Goal: Task Accomplishment & Management: Complete application form

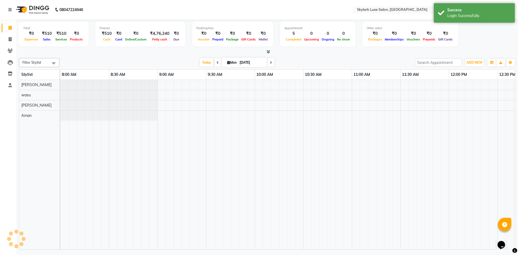
scroll to position [0, 583]
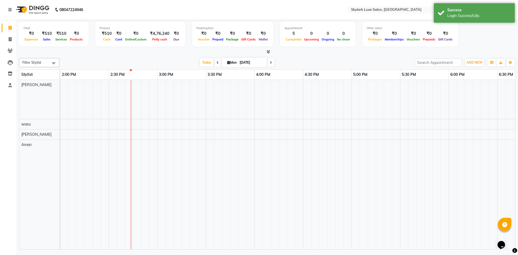
click at [57, 60] on span at bounding box center [53, 63] width 11 height 10
click at [25, 105] on div "Gurwinder" at bounding box center [39, 106] width 35 height 6
checkbox input "true"
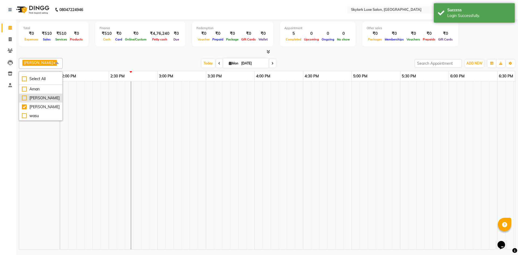
click at [25, 96] on div "[PERSON_NAME]" at bounding box center [41, 98] width 38 height 6
checkbox input "true"
click at [25, 89] on div "Aman" at bounding box center [45, 89] width 46 height 6
checkbox input "true"
click at [60, 63] on span at bounding box center [65, 63] width 11 height 10
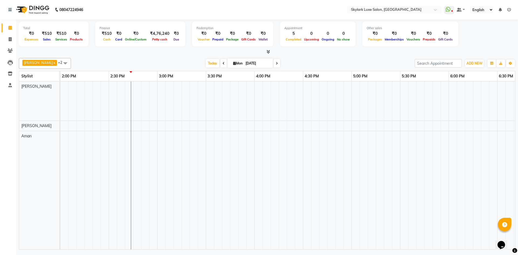
click at [46, 63] on span "Gurwinder x" at bounding box center [39, 63] width 35 height 6
click at [23, 106] on div "[PERSON_NAME]" at bounding box center [45, 107] width 46 height 6
checkbox input "false"
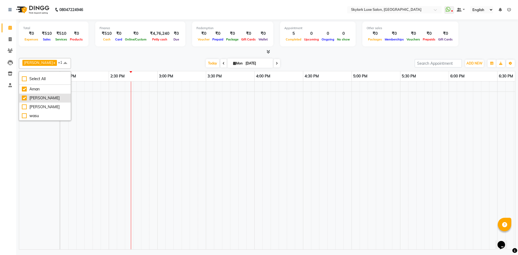
click at [25, 97] on div "[PERSON_NAME]" at bounding box center [45, 98] width 46 height 6
checkbox input "false"
click at [25, 89] on div "Aman" at bounding box center [39, 89] width 35 height 6
checkbox input "false"
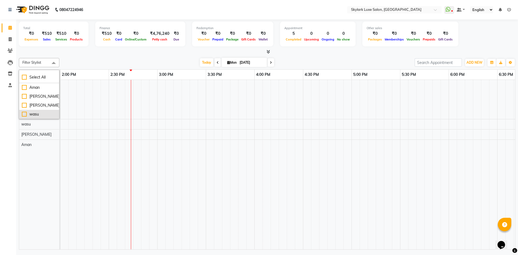
click at [24, 114] on div "wasu" at bounding box center [39, 114] width 35 height 6
checkbox input "true"
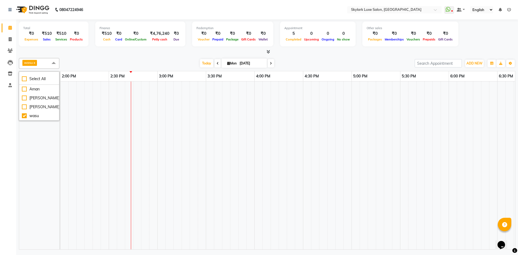
click at [216, 127] on td at bounding box center [218, 165] width 8 height 168
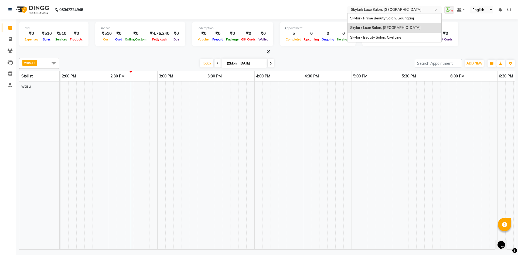
click at [434, 10] on span at bounding box center [437, 11] width 7 height 5
click at [376, 38] on span "Skylark Beauty Salon, Civil Line" at bounding box center [375, 37] width 51 height 4
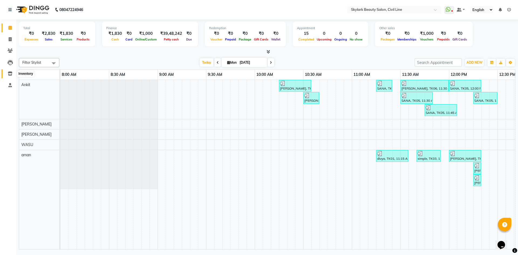
click at [11, 73] on icon at bounding box center [10, 74] width 5 height 4
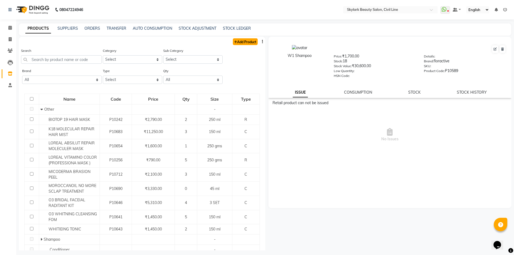
click at [246, 44] on link "Add Product" at bounding box center [245, 41] width 25 height 7
select select "true"
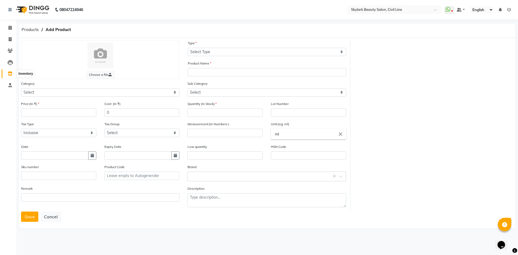
click at [8, 73] on icon at bounding box center [10, 74] width 5 height 4
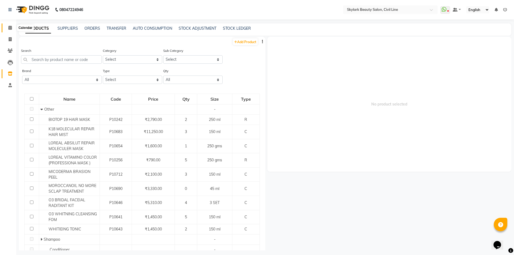
click at [13, 27] on span at bounding box center [9, 28] width 9 height 6
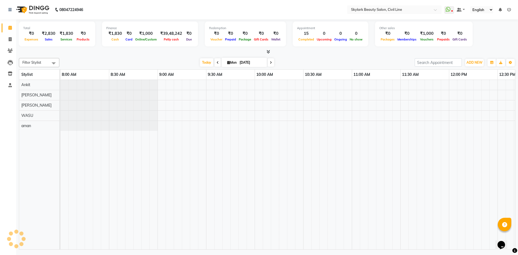
click at [10, 29] on icon at bounding box center [10, 28] width 4 height 4
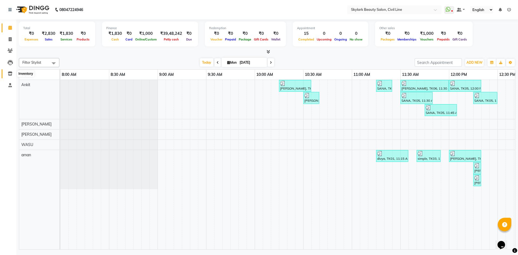
click at [8, 74] on icon at bounding box center [10, 74] width 5 height 4
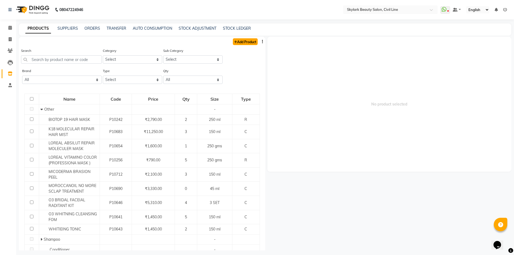
click at [243, 44] on link "Add Product" at bounding box center [245, 41] width 25 height 7
select select "true"
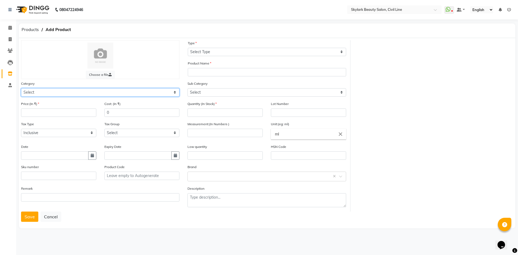
click at [83, 94] on select "Select Hair Skin Makeup Personal Care Appliances Beard Waxing Disposable Thread…" at bounding box center [100, 92] width 158 height 8
select select "1150"
click at [21, 88] on select "Select Hair Skin Makeup Personal Care Appliances Beard Waxing Disposable Thread…" at bounding box center [100, 92] width 158 height 8
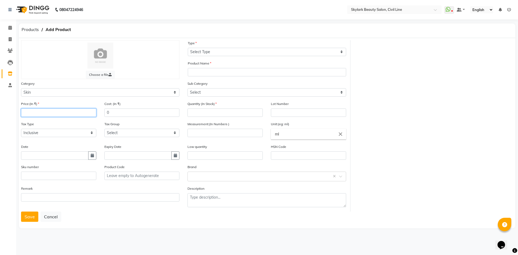
click at [55, 113] on input "number" at bounding box center [58, 112] width 75 height 8
type input "1800"
click at [174, 133] on select "Select GST" at bounding box center [141, 133] width 75 height 8
click at [77, 142] on div "Tax Type Select Inclusive Exclusive Tax Group Select GST" at bounding box center [100, 132] width 166 height 23
click at [95, 158] on button "button" at bounding box center [92, 155] width 8 height 8
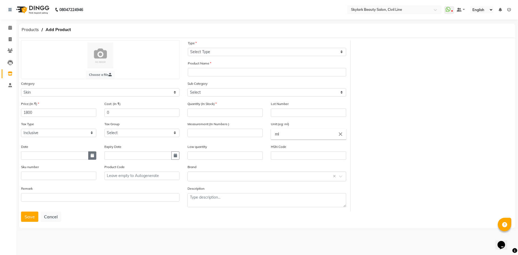
select select "9"
select select "2025"
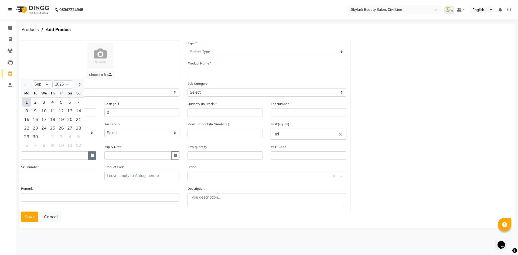
type input "[DATE]"
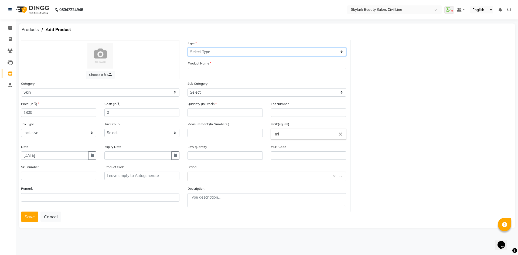
click at [218, 52] on select "Select Type Both Retail Consumable" at bounding box center [267, 52] width 158 height 8
select select "C"
click at [188, 48] on select "Select Type Both Retail Consumable" at bounding box center [267, 52] width 158 height 8
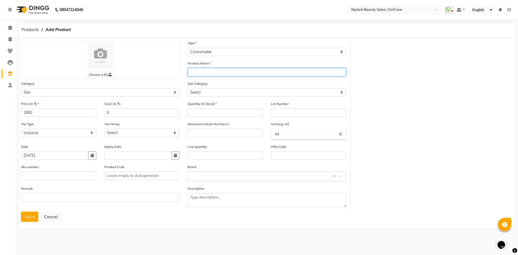
click at [202, 72] on input "text" at bounding box center [267, 72] width 158 height 8
type input "COMPLEXTION BRIGHTING KIT"
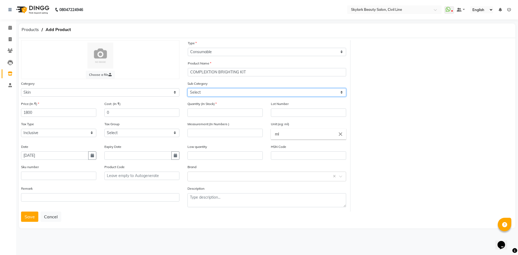
click at [236, 90] on select "Select Cleanser Facial Moisturiser Serum Toner Sun Care Masks Lip Care Eye Care…" at bounding box center [267, 92] width 158 height 8
select select "1152"
click at [188, 88] on select "Select Cleanser Facial Moisturiser Serum Toner Sun Care Masks Lip Care Eye Care…" at bounding box center [267, 92] width 158 height 8
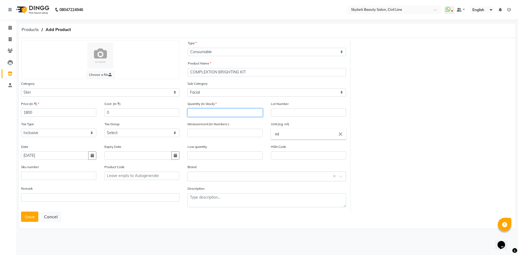
click at [202, 114] on input "number" at bounding box center [225, 112] width 75 height 8
type input "3"
click at [243, 136] on input "number" at bounding box center [225, 133] width 75 height 8
type input "500"
click at [318, 134] on input "ml" at bounding box center [308, 134] width 75 height 11
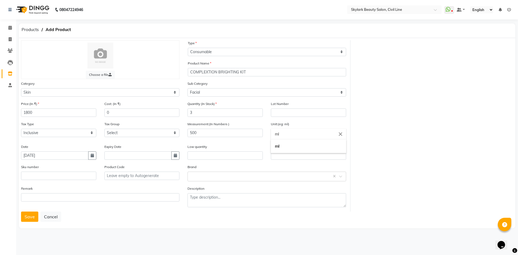
click at [343, 134] on icon "close" at bounding box center [341, 134] width 6 height 6
drag, startPoint x: 277, startPoint y: 197, endPoint x: 280, endPoint y: 195, distance: 3.3
click at [278, 197] on link "gms" at bounding box center [308, 198] width 75 height 14
type input "gms"
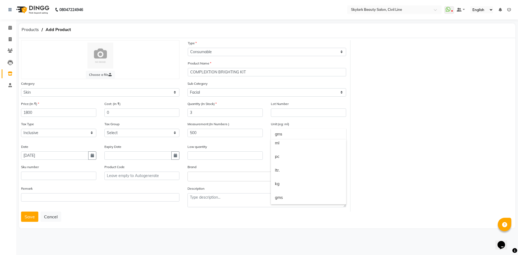
scroll to position [0, 0]
click at [199, 174] on input "text" at bounding box center [262, 176] width 142 height 6
type input "OZO"
click at [195, 184] on div "Ozone" at bounding box center [267, 186] width 158 height 10
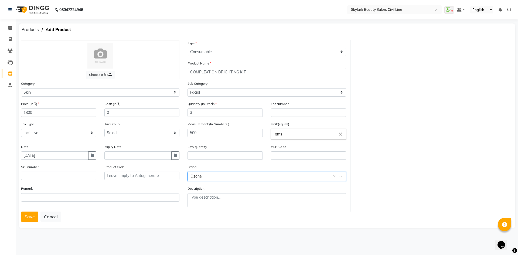
click at [216, 175] on input "text" at bounding box center [262, 176] width 142 height 6
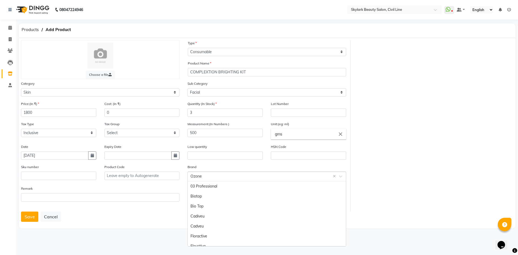
scroll to position [125, 0]
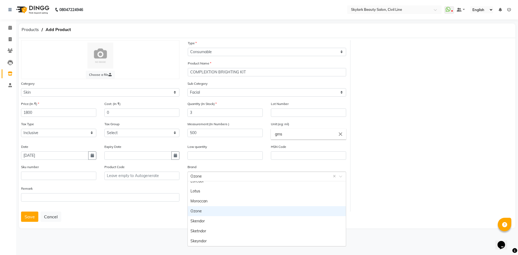
click at [218, 175] on input "text" at bounding box center [262, 176] width 142 height 6
click at [208, 209] on div "Ozone" at bounding box center [267, 211] width 158 height 10
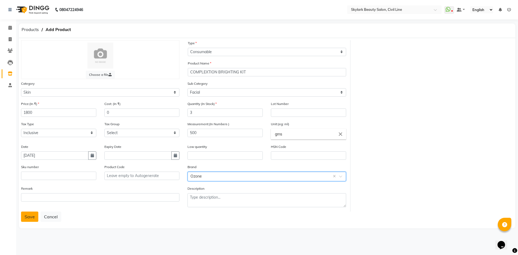
click at [28, 216] on button "Save" at bounding box center [29, 217] width 17 height 10
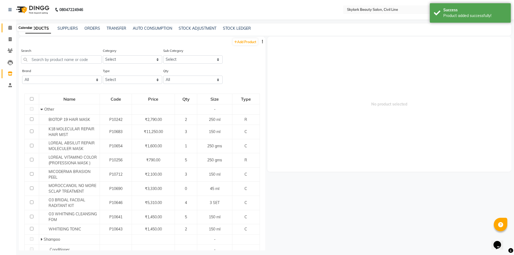
click at [9, 29] on icon at bounding box center [10, 28] width 4 height 4
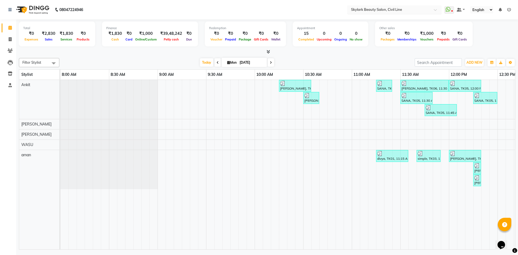
click at [434, 8] on div at bounding box center [394, 9] width 94 height 5
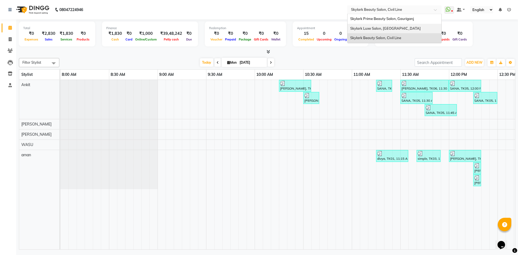
click at [383, 29] on span "Skylark Luxe Salon, [GEOGRAPHIC_DATA]" at bounding box center [385, 28] width 70 height 4
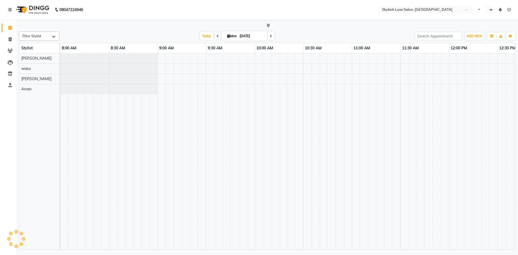
select select "en"
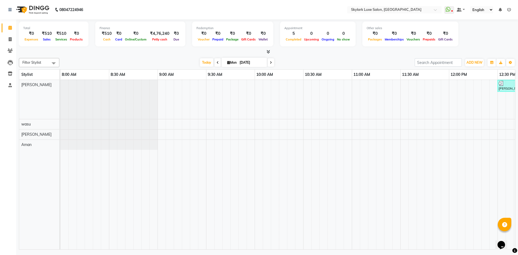
click at [509, 9] on icon at bounding box center [509, 10] width 4 height 4
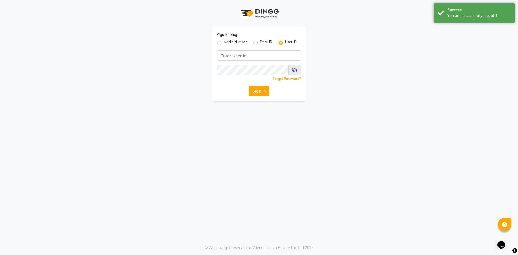
click at [224, 42] on label "Mobile Number" at bounding box center [235, 43] width 23 height 6
click at [224, 42] on input "Mobile Number" at bounding box center [226, 42] width 4 height 4
radio input "true"
radio input "false"
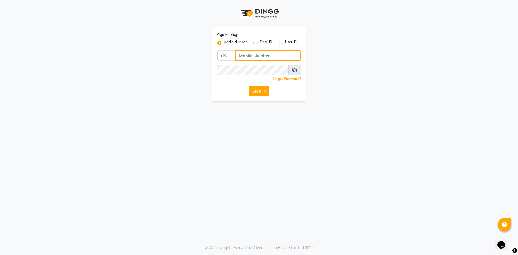
click at [257, 55] on input "Username" at bounding box center [268, 55] width 66 height 10
type input "8081475454"
click at [249, 86] on button "Sign In" at bounding box center [259, 91] width 21 height 10
